Goal: Information Seeking & Learning: Check status

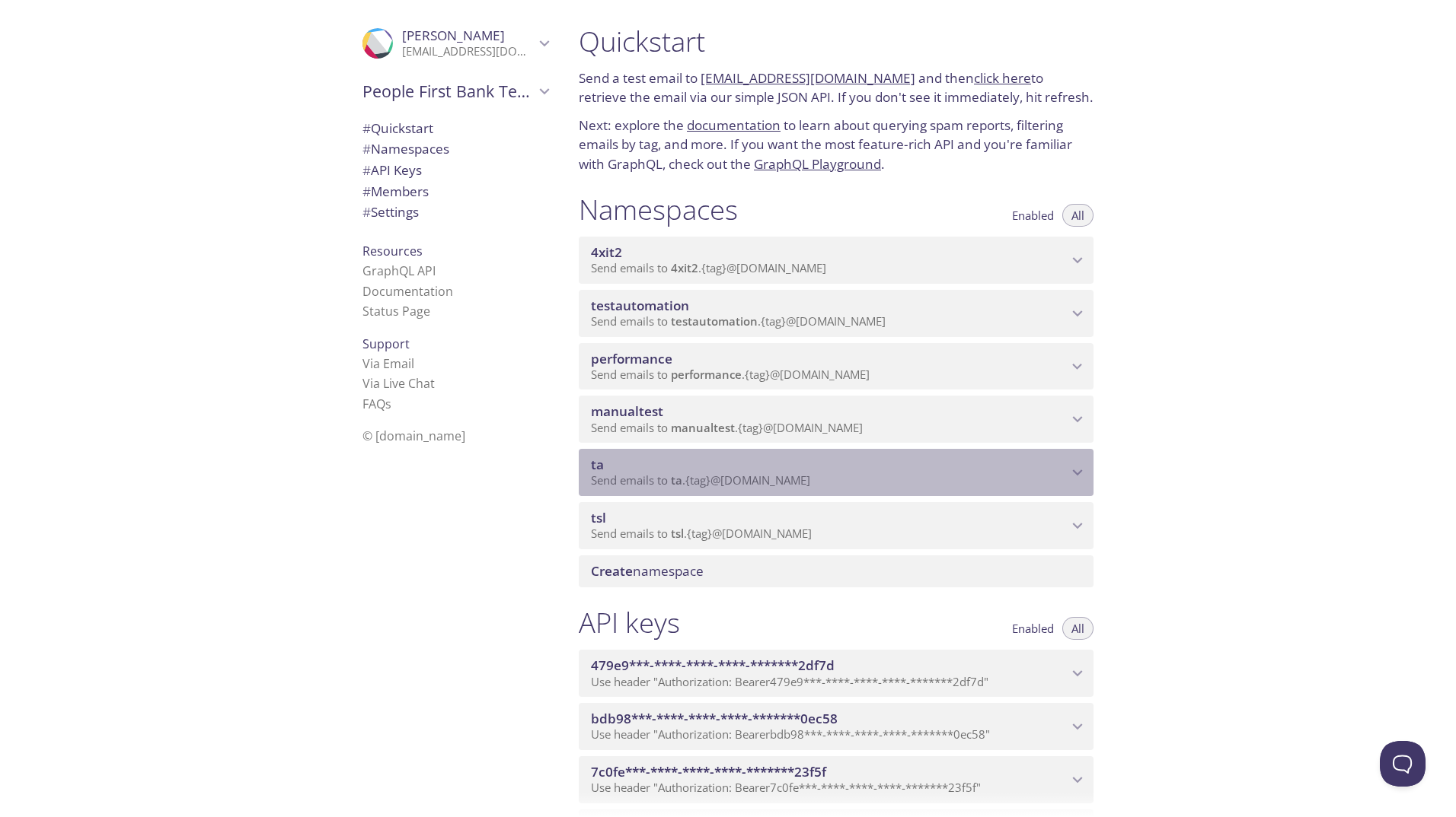
click at [1079, 469] on icon "ta namespace" at bounding box center [1078, 473] width 20 height 20
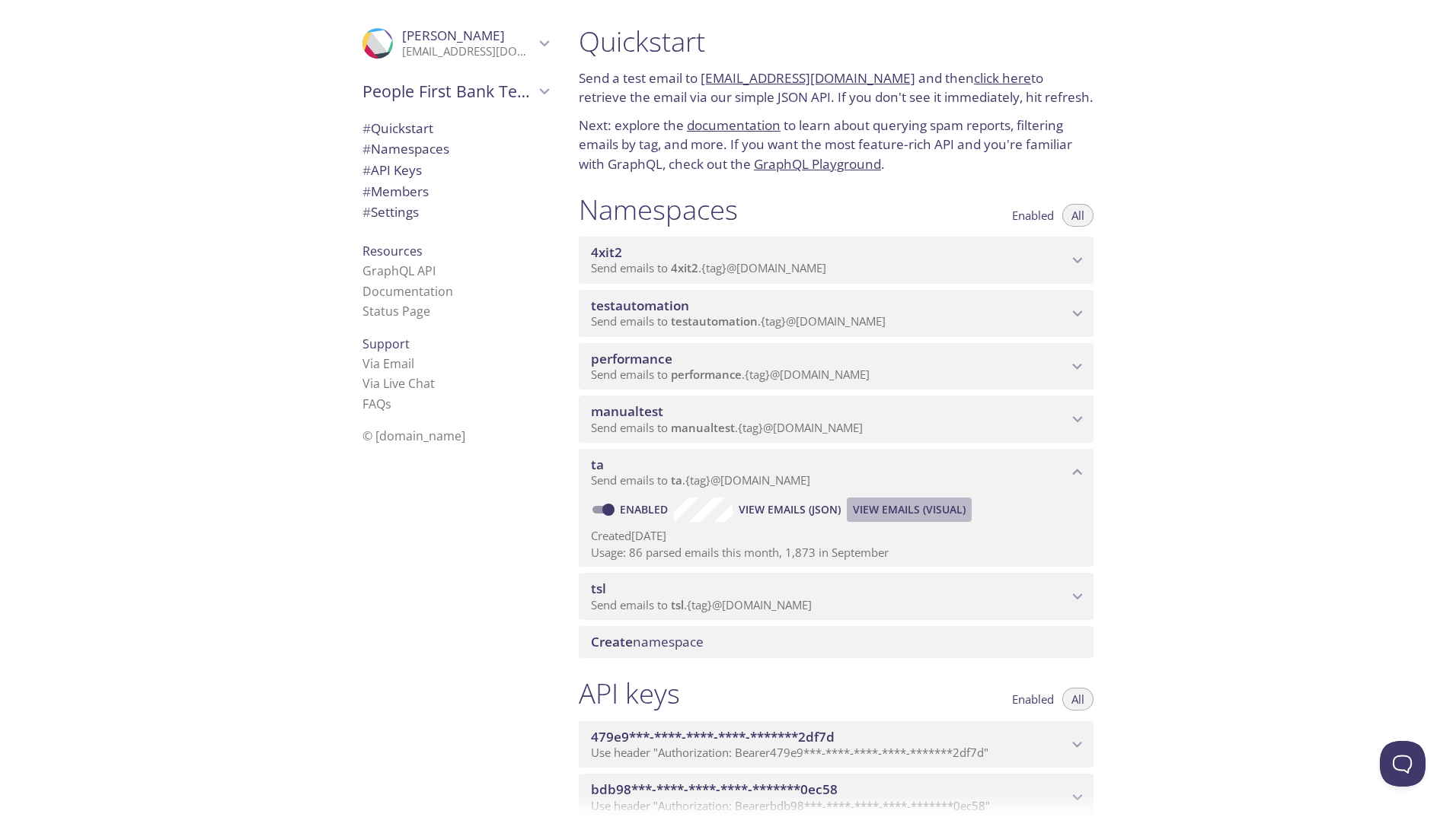
click at [926, 505] on span "View Emails (Visual)" at bounding box center [910, 510] width 113 height 18
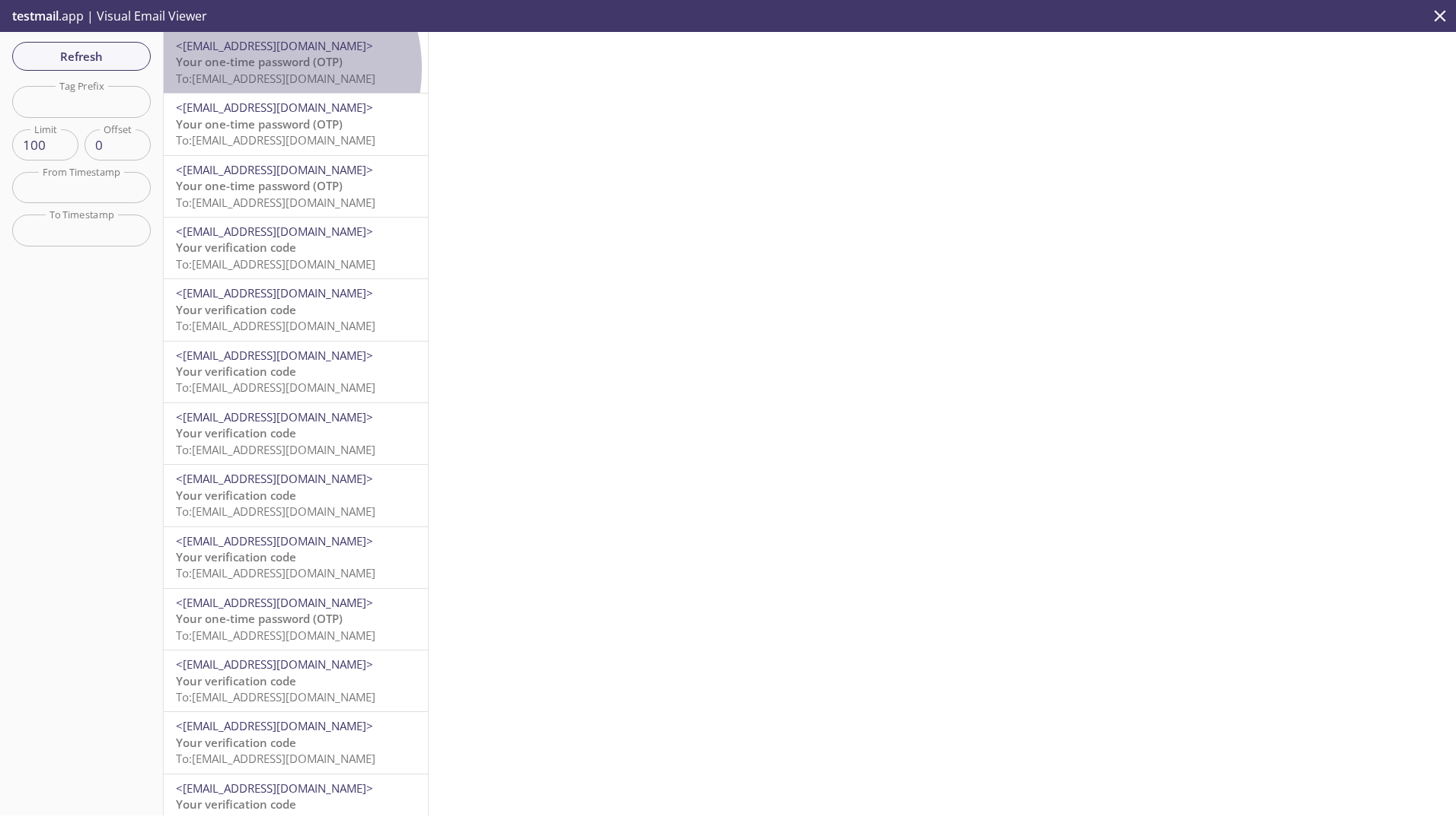
click at [263, 69] on span "Your one-time password (OTP)" at bounding box center [259, 61] width 166 height 15
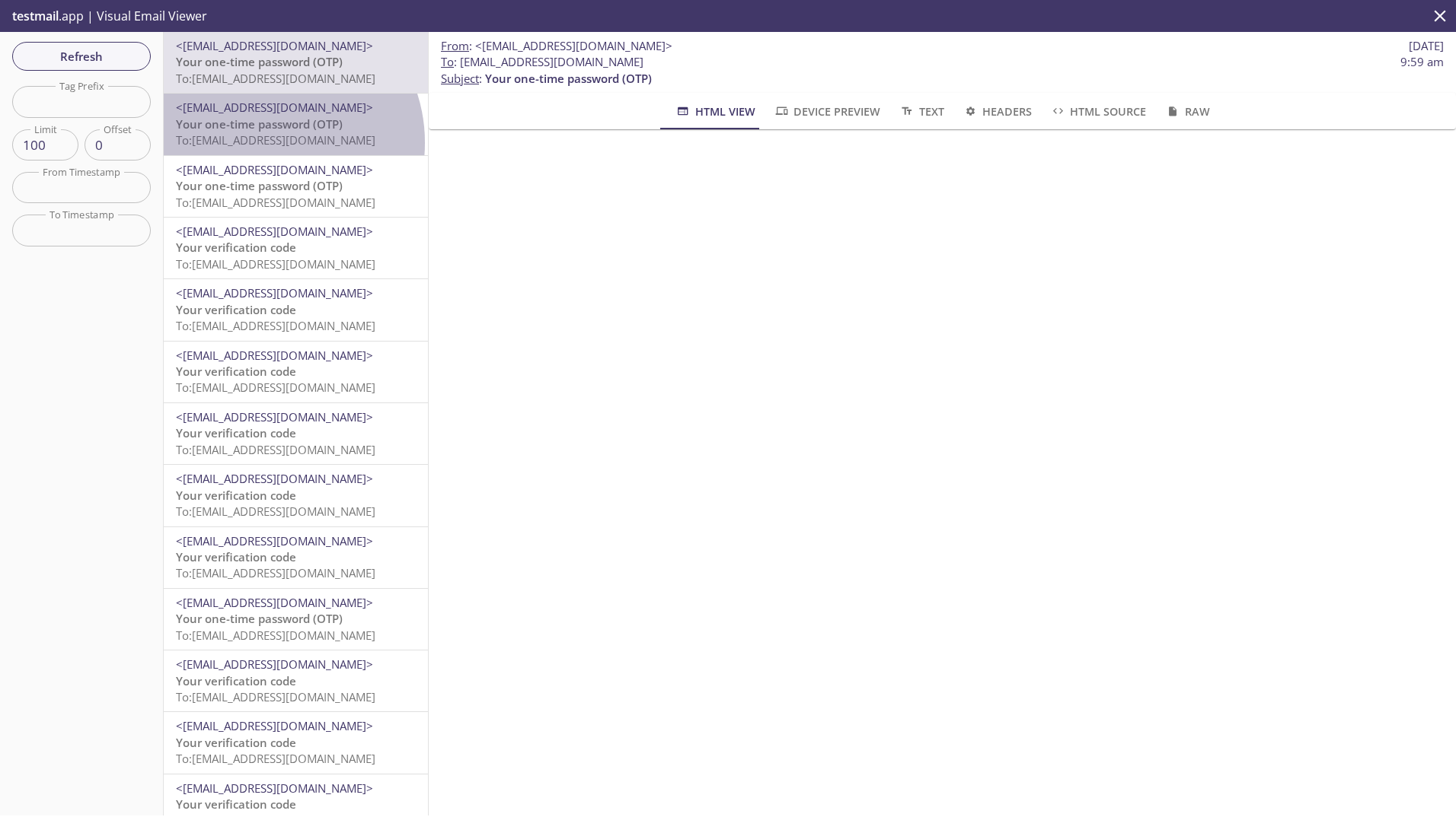
click at [266, 142] on span "To: ta.800624137@inbox.testmail.app" at bounding box center [275, 139] width 199 height 15
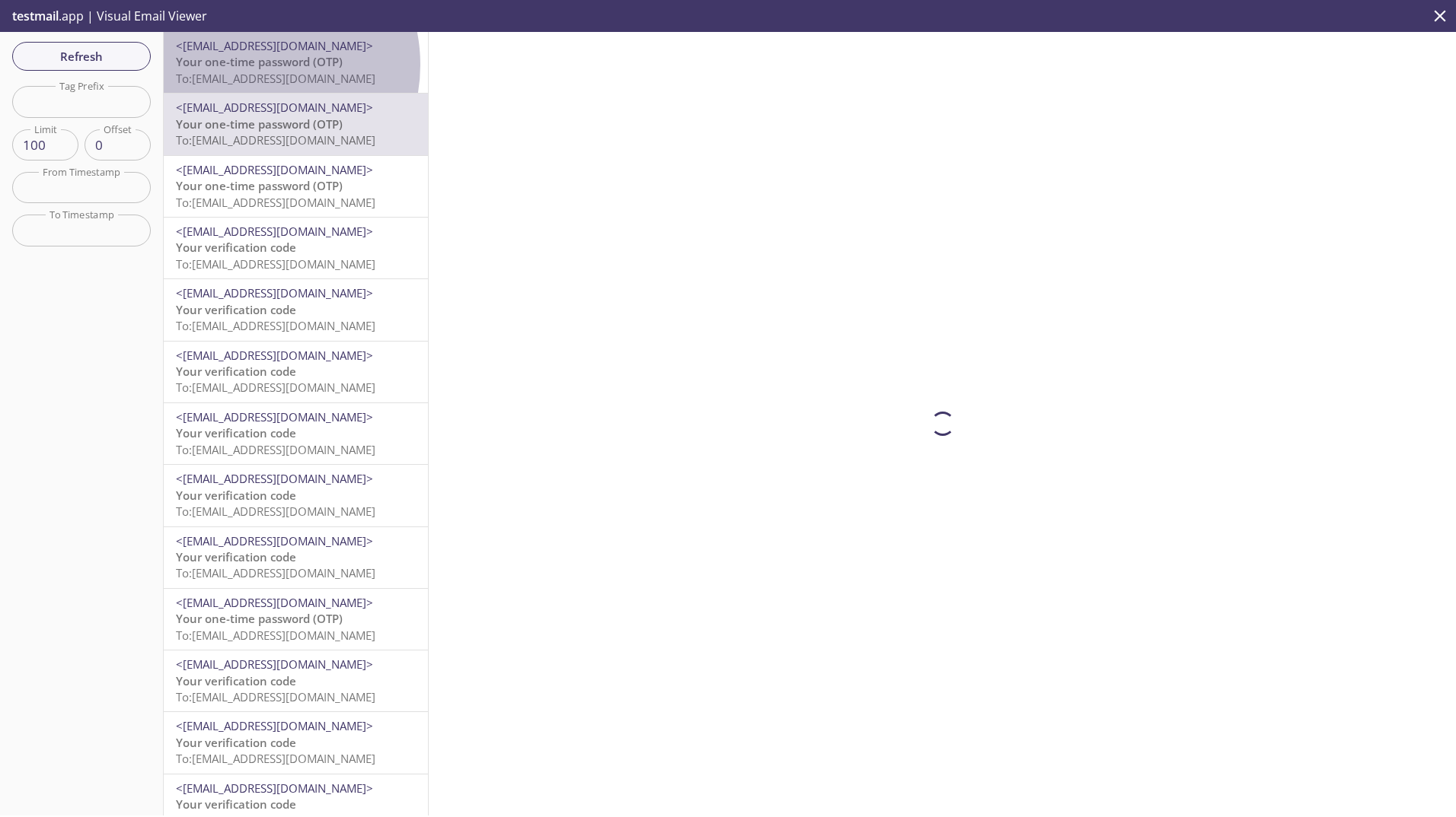
click at [250, 64] on span "Your one-time password (OTP)" at bounding box center [259, 61] width 166 height 15
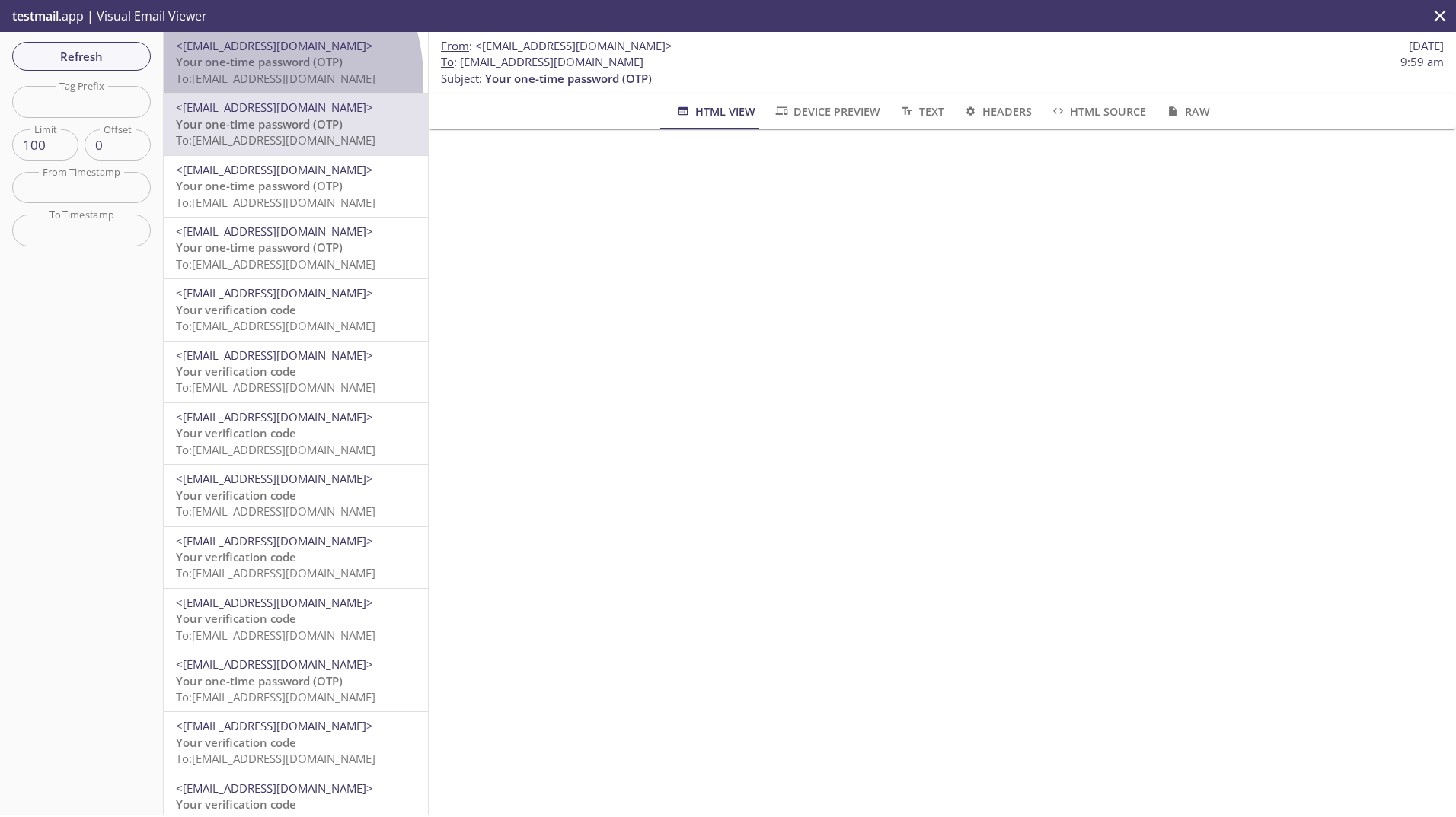
click at [235, 80] on span "To: [EMAIL_ADDRESS][DOMAIN_NAME]" at bounding box center [275, 78] width 199 height 15
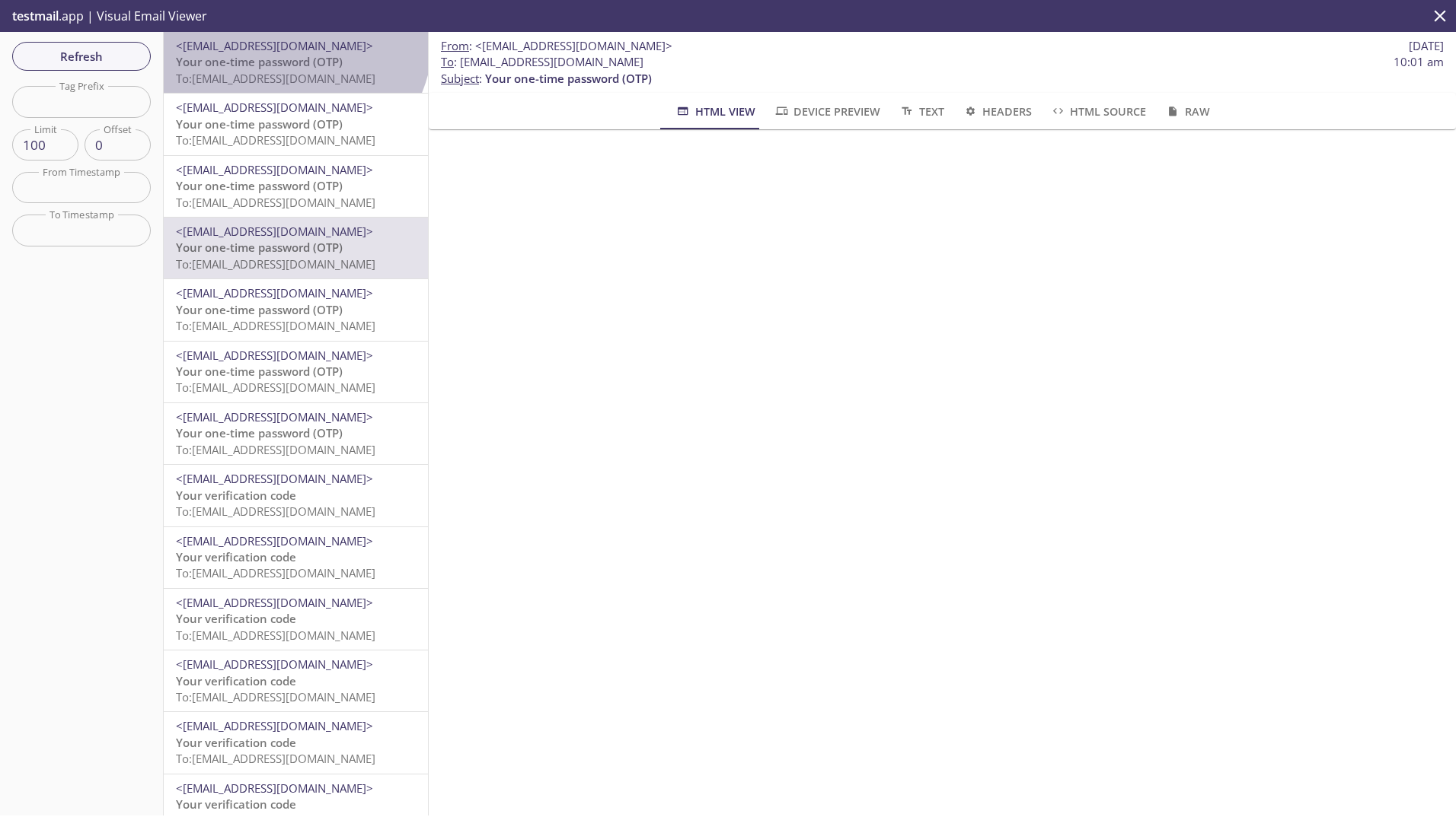
click at [292, 39] on span "<[EMAIL_ADDRESS][DOMAIN_NAME]>" at bounding box center [275, 46] width 198 height 15
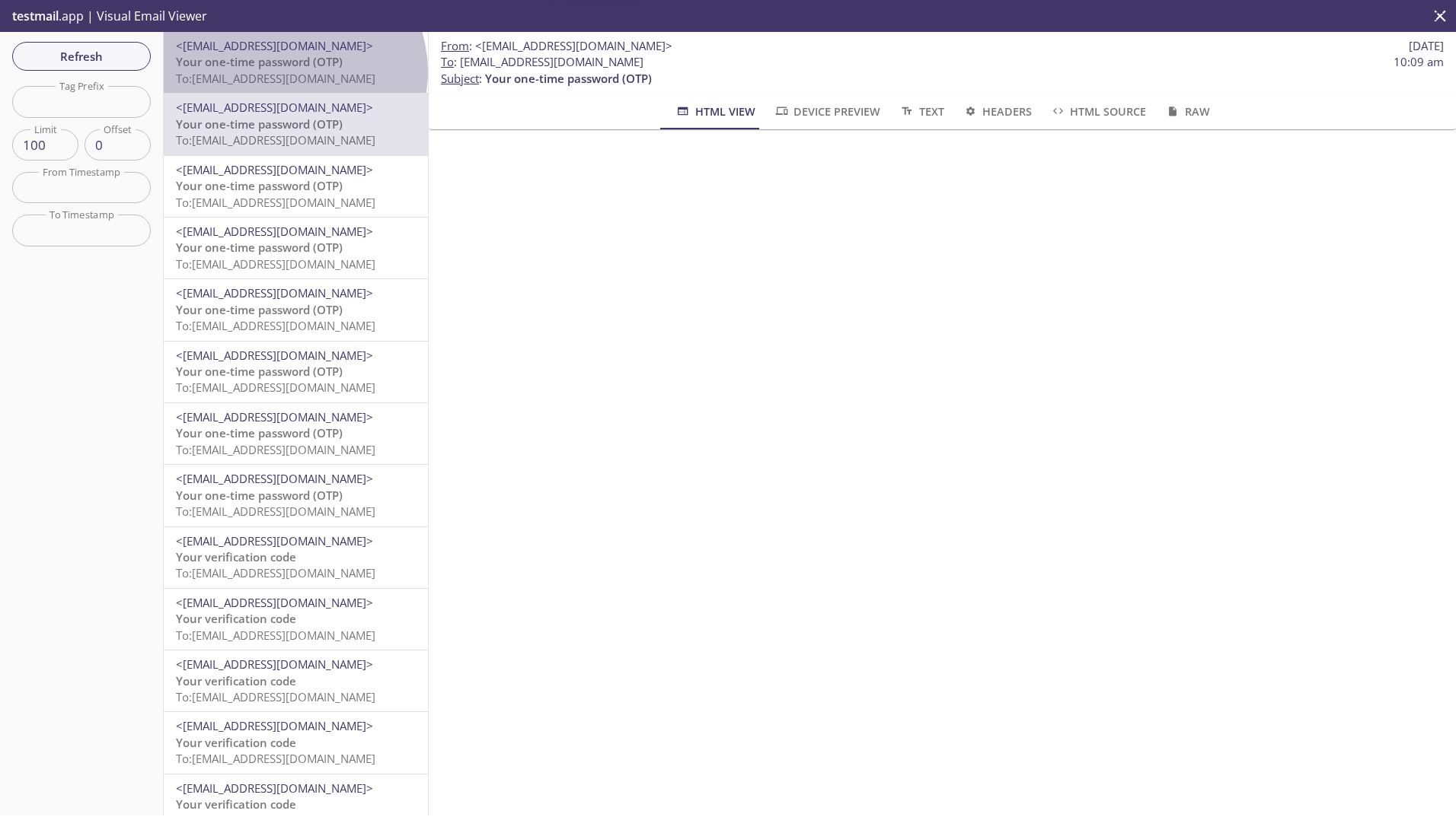
click at [292, 72] on span "To: [EMAIL_ADDRESS][DOMAIN_NAME]" at bounding box center [275, 78] width 199 height 15
